Goal: Task Accomplishment & Management: Use online tool/utility

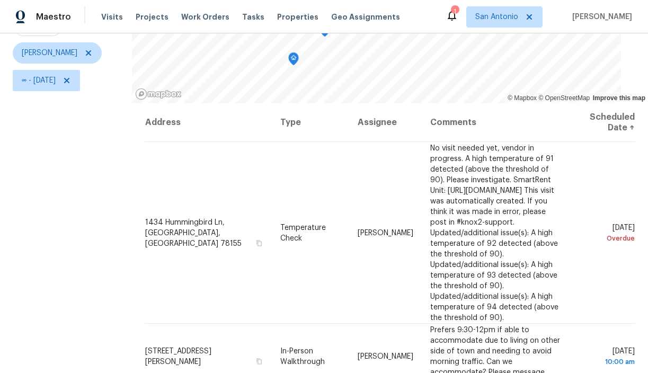
scroll to position [149, 0]
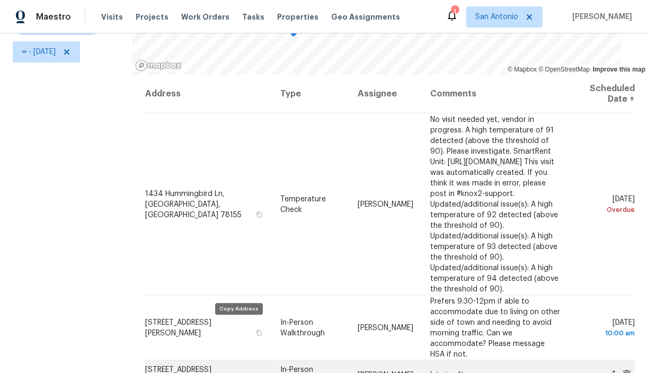
click at [255, 372] on icon "button" at bounding box center [258, 380] width 6 height 6
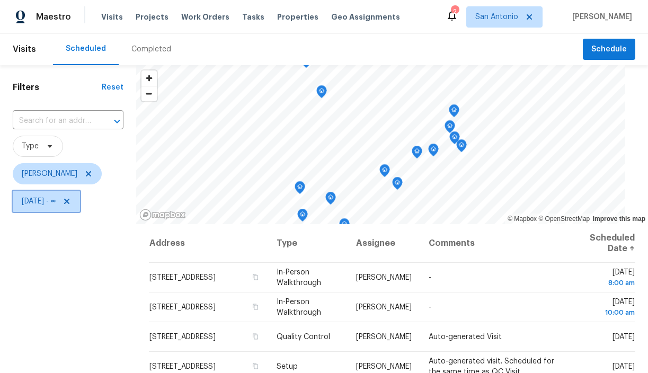
click at [71, 200] on icon at bounding box center [67, 201] width 8 height 8
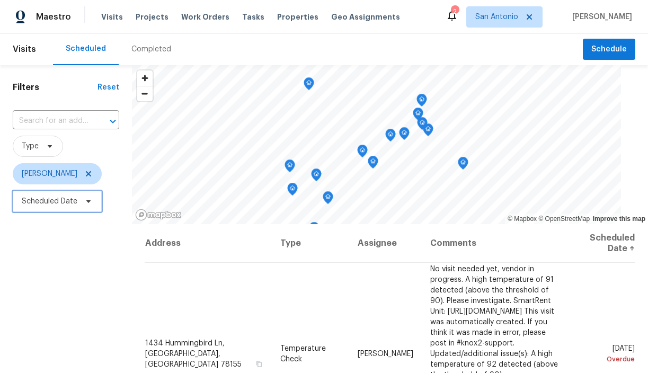
click at [87, 204] on icon at bounding box center [88, 201] width 8 height 8
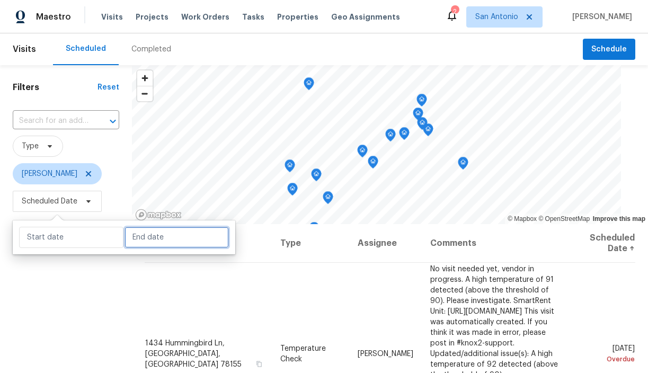
click at [134, 235] on input "text" at bounding box center [176, 237] width 104 height 21
select select "9"
select select "2025"
select select "10"
select select "2025"
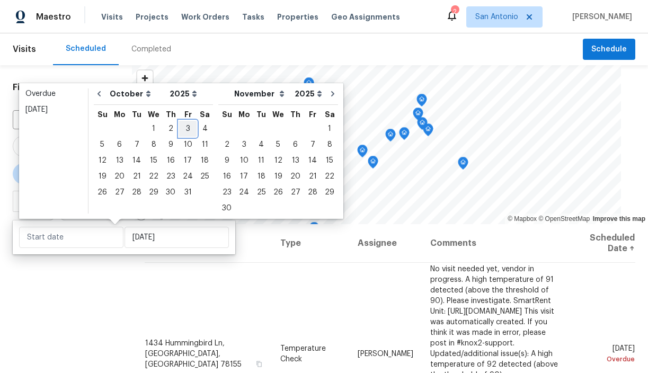
click at [181, 126] on div "3" at bounding box center [187, 128] width 17 height 15
type input "[DATE]"
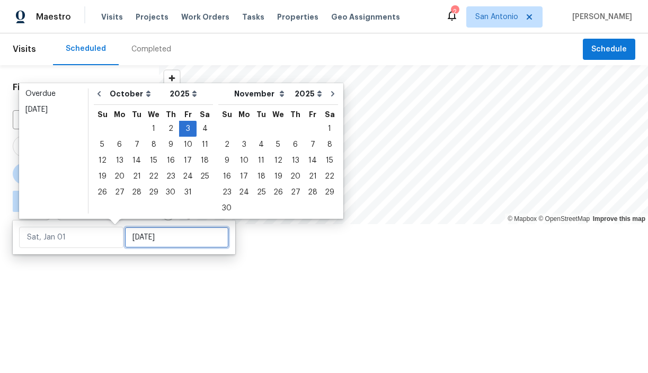
type input "[DATE]"
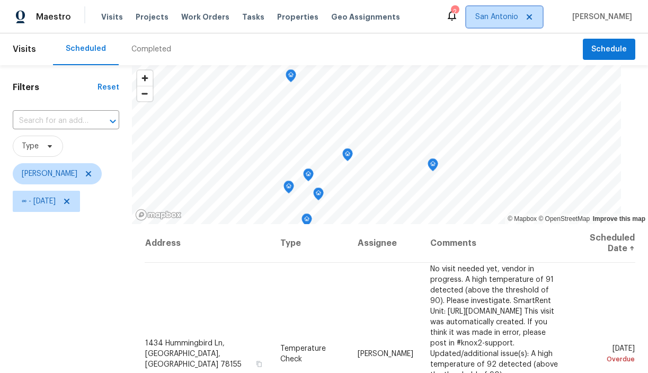
click at [518, 23] on span "San Antonio" at bounding box center [504, 16] width 76 height 21
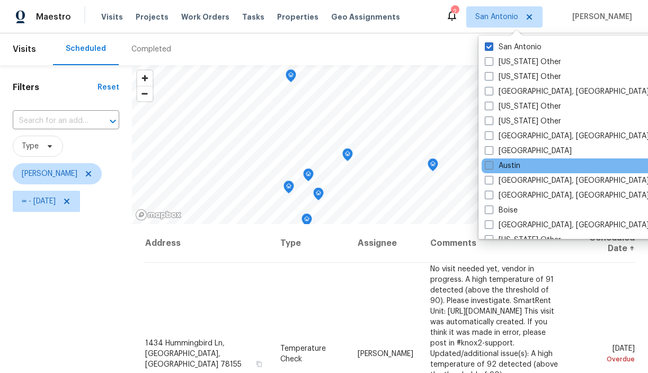
click at [489, 163] on span at bounding box center [489, 165] width 8 height 8
click at [489, 163] on input "Austin" at bounding box center [488, 163] width 7 height 7
checkbox input "true"
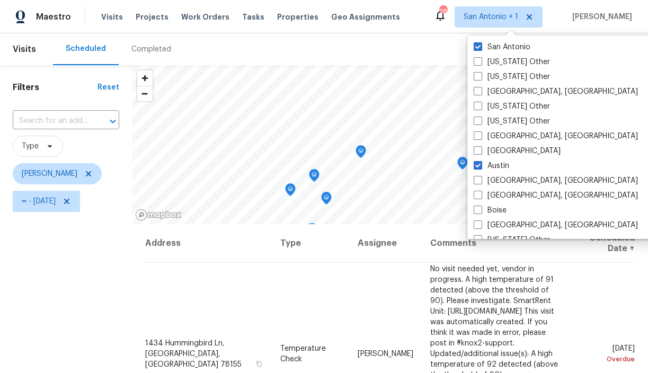
click at [93, 262] on div "Filters Reset ​ Type [PERSON_NAME] ∞ - [DATE]" at bounding box center [66, 293] width 132 height 457
